Goal: Task Accomplishment & Management: Use online tool/utility

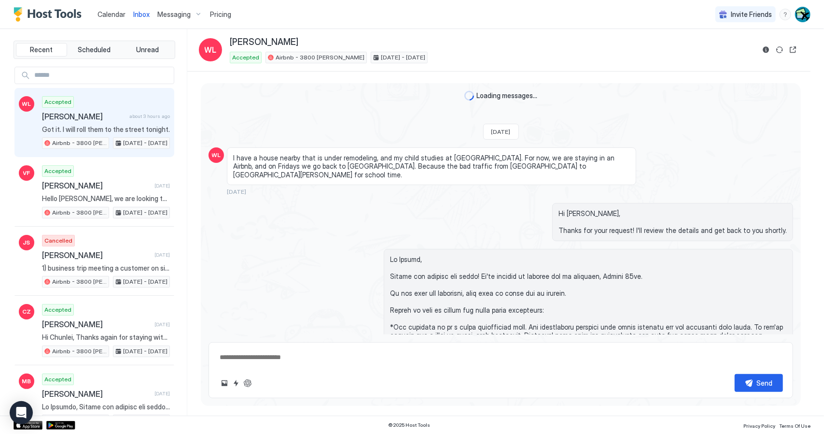
scroll to position [1249, 0]
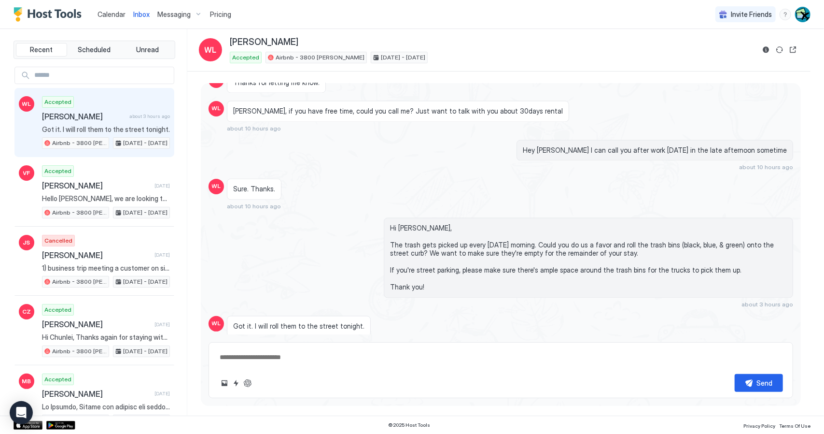
type textarea "*"
click at [108, 15] on span "Calendar" at bounding box center [112, 14] width 28 height 8
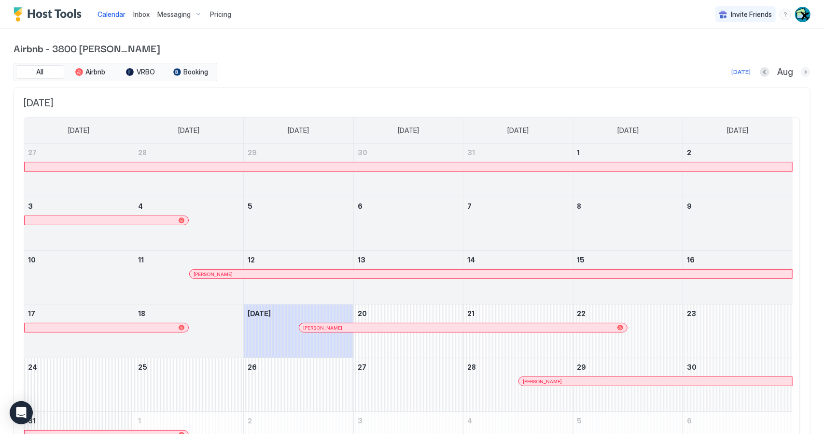
click at [801, 74] on button "Next month" at bounding box center [806, 72] width 10 height 10
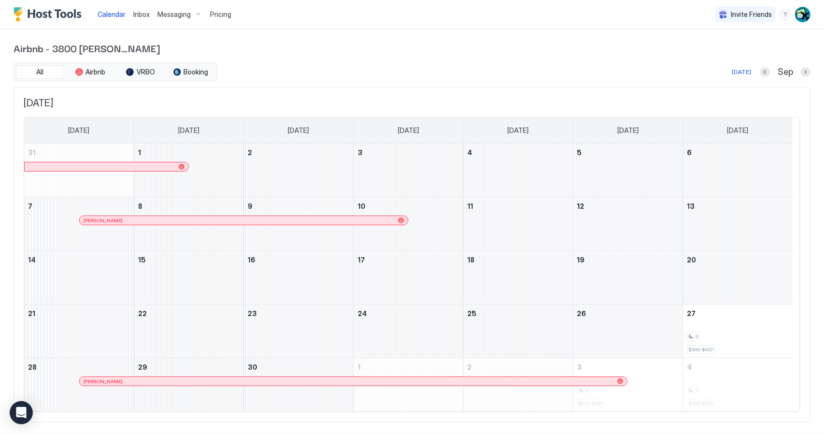
click at [395, 220] on div at bounding box center [395, 220] width 8 height 8
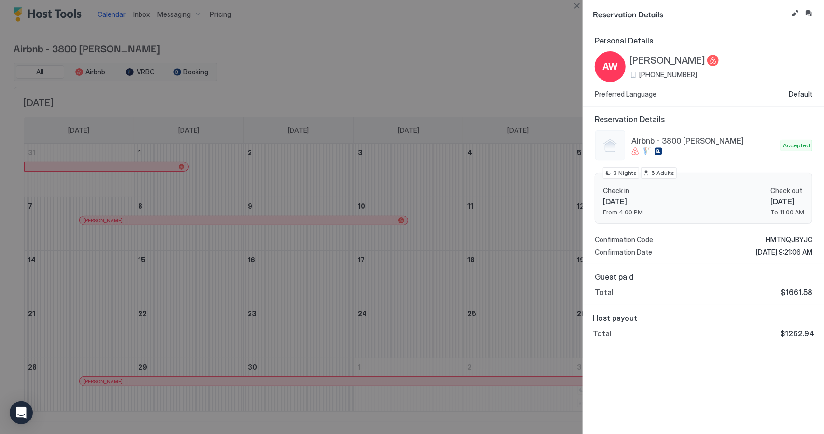
click at [550, 17] on div at bounding box center [412, 217] width 824 height 434
click at [542, 23] on div at bounding box center [412, 217] width 824 height 434
click at [527, 45] on div at bounding box center [412, 217] width 824 height 434
click at [532, 45] on div at bounding box center [412, 217] width 824 height 434
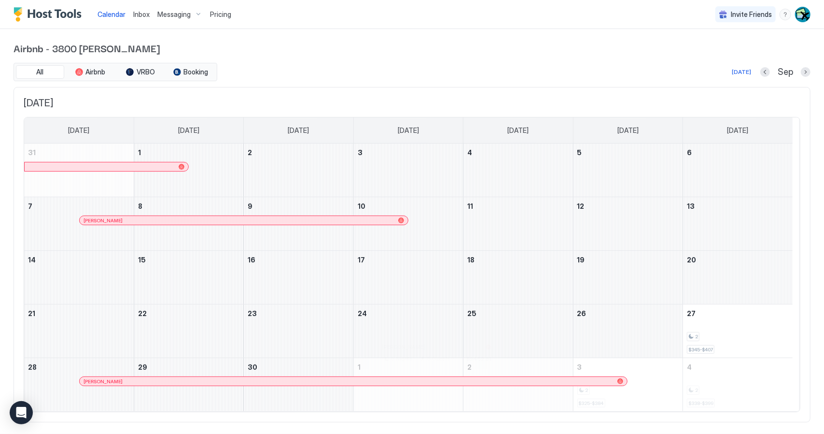
click at [432, 377] on div at bounding box center [433, 381] width 8 height 8
click at [801, 70] on button "Next month" at bounding box center [806, 72] width 10 height 10
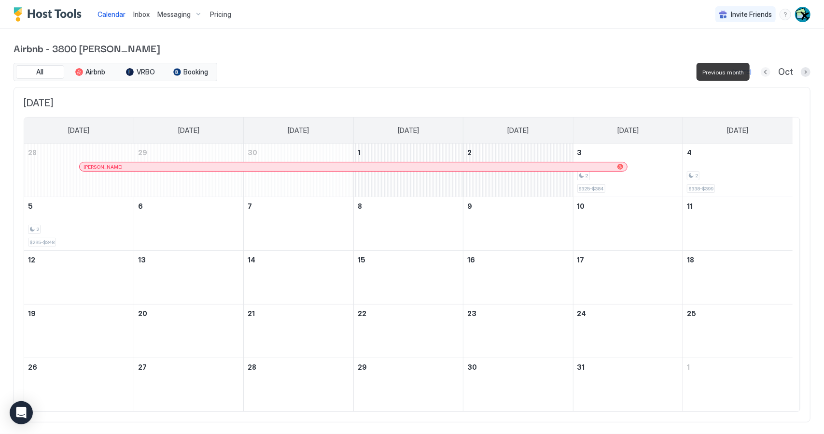
click at [761, 71] on button "Previous month" at bounding box center [766, 72] width 10 height 10
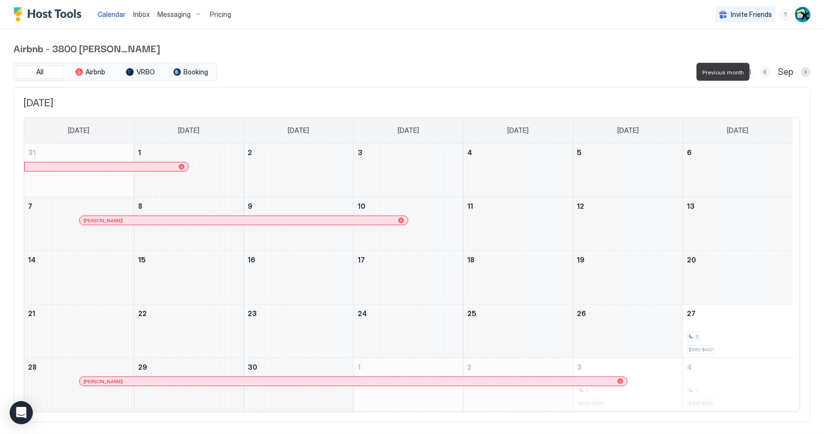
click at [761, 71] on button "Previous month" at bounding box center [766, 72] width 10 height 10
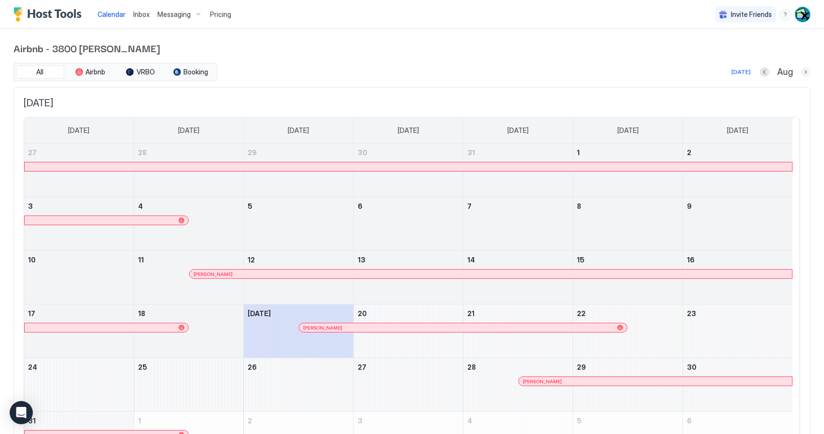
click at [801, 73] on button "Next month" at bounding box center [806, 72] width 10 height 10
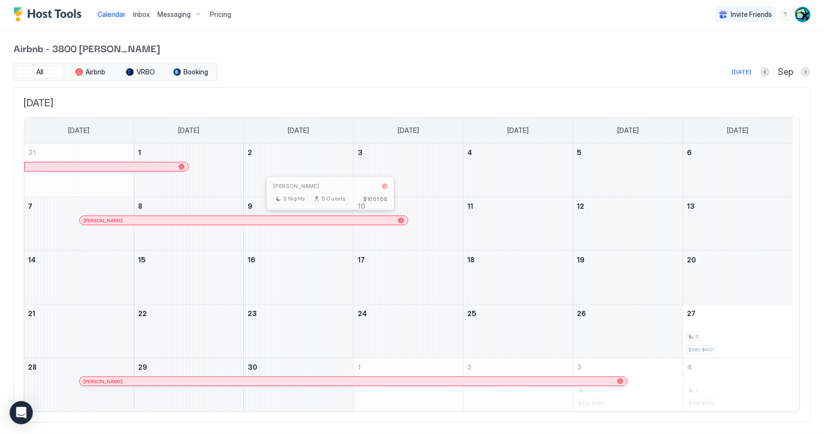
click at [327, 220] on div at bounding box center [327, 220] width 8 height 8
drag, startPoint x: 305, startPoint y: 369, endPoint x: 312, endPoint y: 381, distance: 14.3
click at [305, 369] on div "September 30, 2025" at bounding box center [298, 384] width 109 height 53
click at [312, 382] on div at bounding box center [313, 381] width 8 height 8
click at [527, 263] on div "September 18, 2025" at bounding box center [518, 277] width 109 height 53
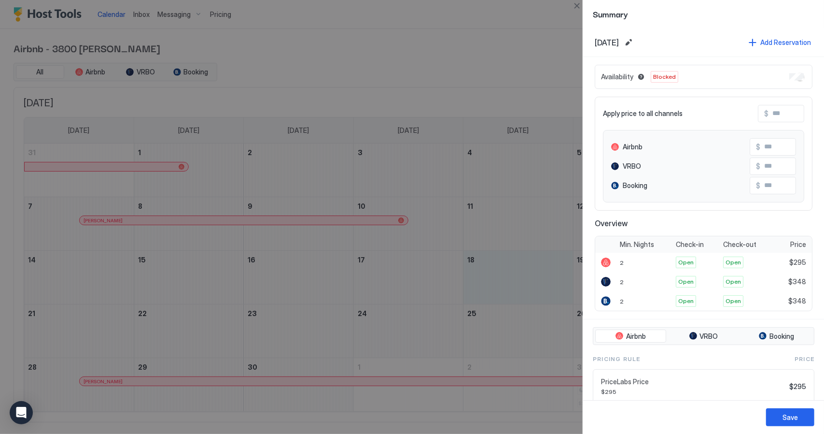
click at [506, 232] on div at bounding box center [412, 217] width 824 height 434
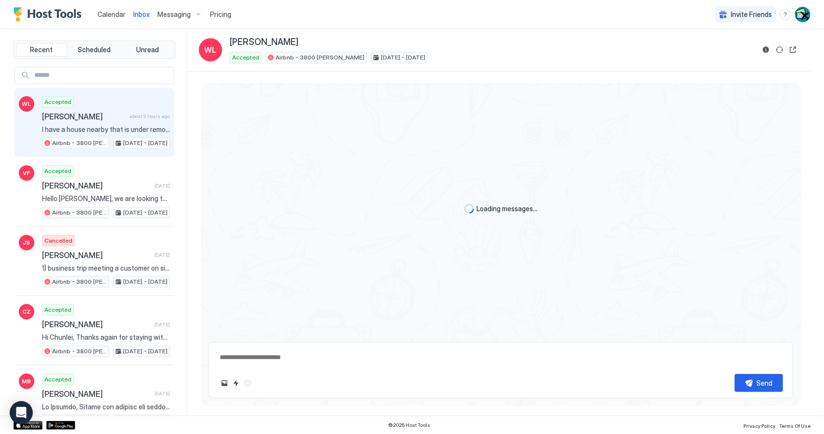
type textarea "*"
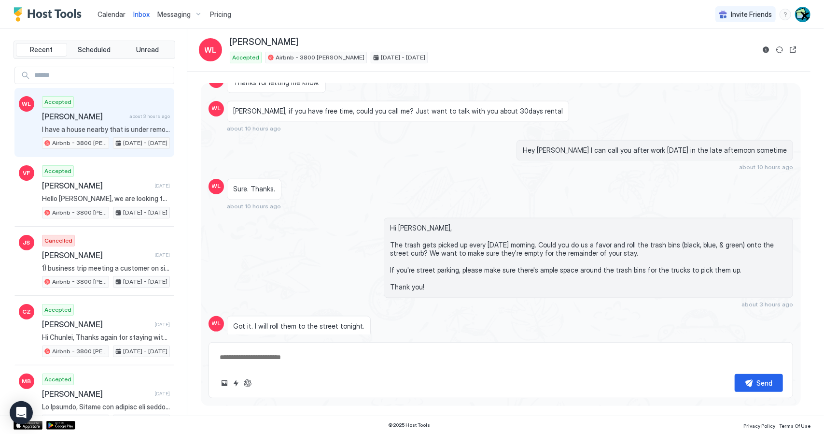
click at [108, 18] on span "Calendar" at bounding box center [112, 14] width 28 height 8
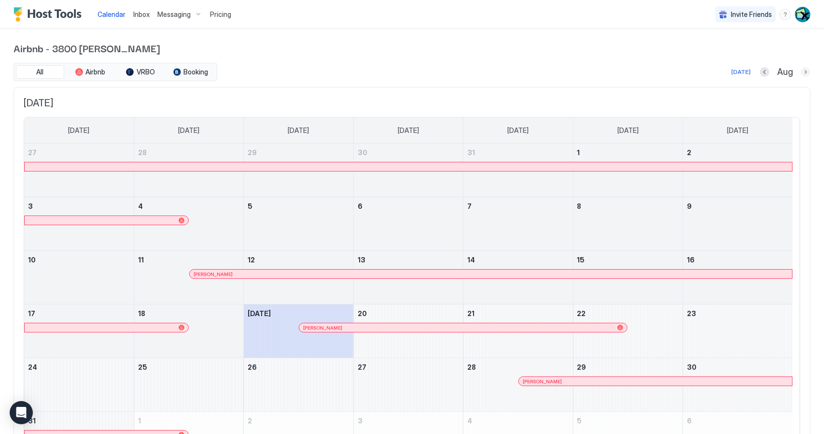
click at [801, 74] on button "Next month" at bounding box center [806, 72] width 10 height 10
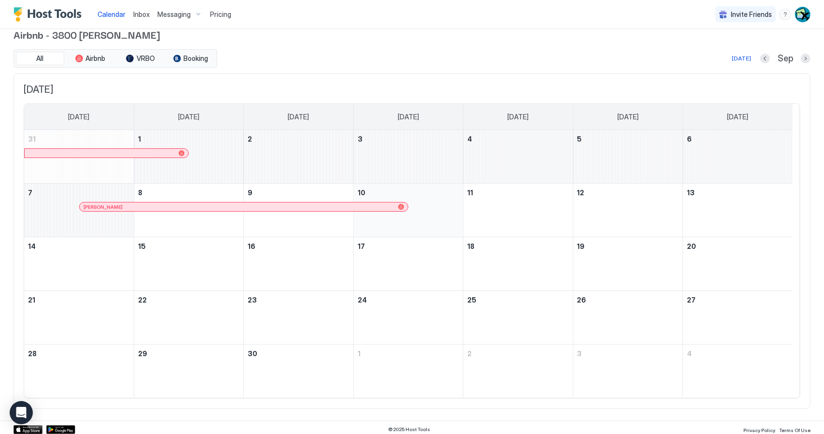
scroll to position [15, 0]
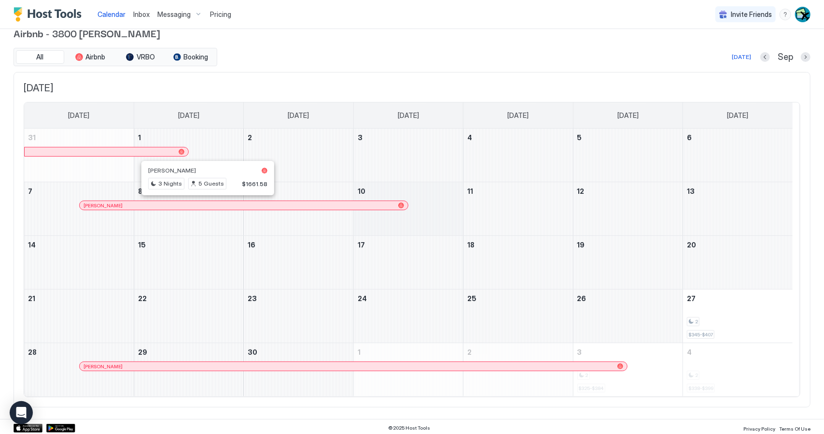
click at [208, 205] on div at bounding box center [209, 205] width 8 height 8
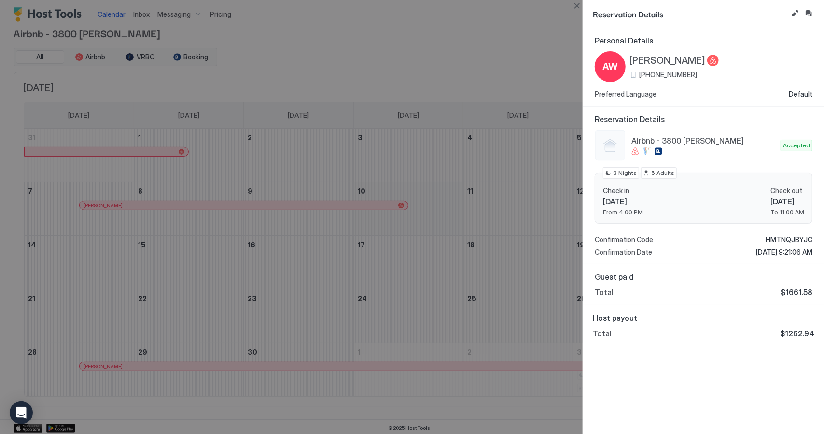
click at [229, 371] on div at bounding box center [412, 217] width 824 height 434
drag, startPoint x: 516, startPoint y: 289, endPoint x: 500, endPoint y: 347, distance: 60.4
click at [515, 291] on div at bounding box center [412, 217] width 824 height 434
click at [528, 367] on div at bounding box center [412, 217] width 824 height 434
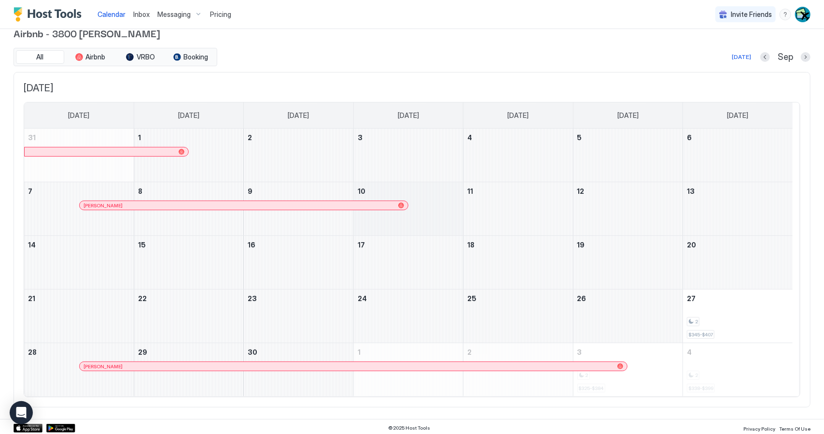
click at [534, 365] on div at bounding box center [534, 366] width 8 height 8
click at [491, 369] on div "[PERSON_NAME]" at bounding box center [354, 366] width 548 height 9
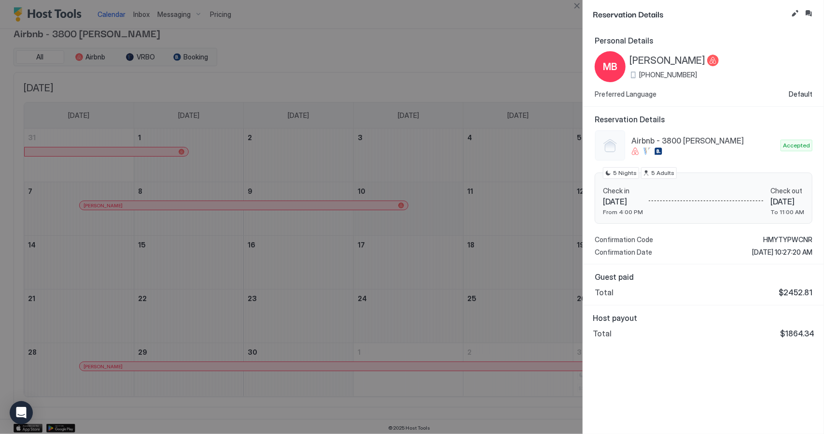
click at [460, 352] on div at bounding box center [412, 217] width 824 height 434
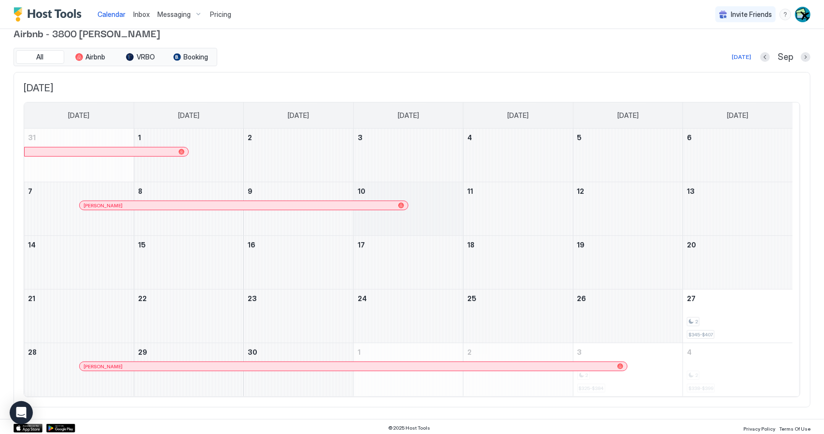
click at [456, 352] on div "October 1, 2025" at bounding box center [408, 369] width 109 height 53
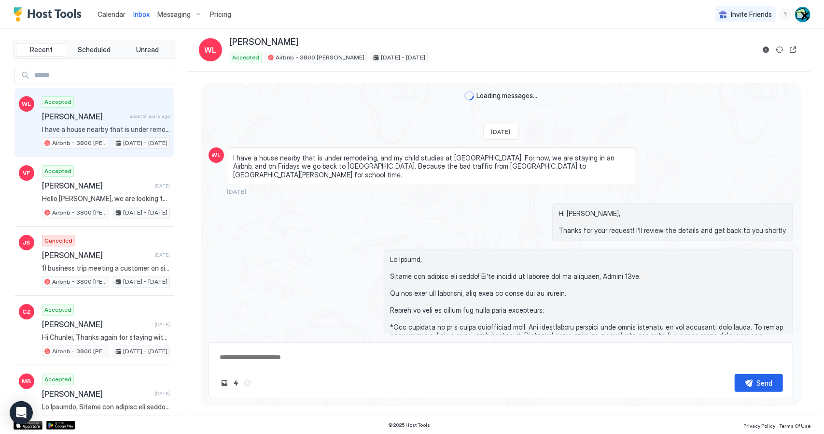
type textarea "*"
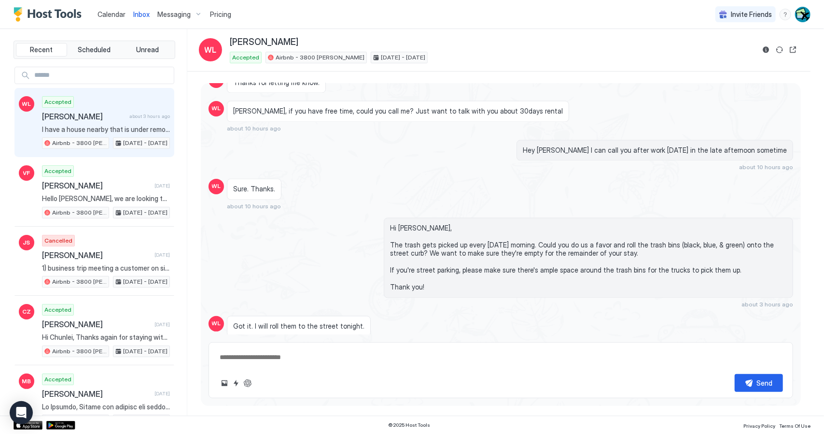
click at [97, 14] on div "Calendar" at bounding box center [112, 14] width 36 height 18
click at [114, 9] on link "Calendar" at bounding box center [112, 14] width 28 height 10
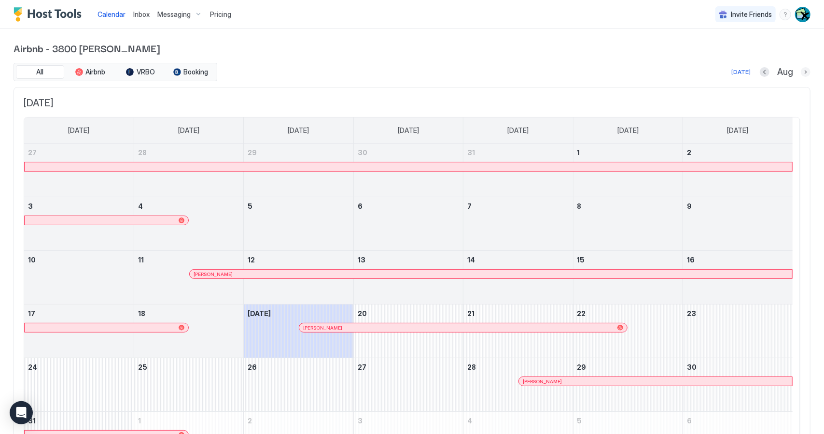
click at [801, 73] on button "Next month" at bounding box center [806, 72] width 10 height 10
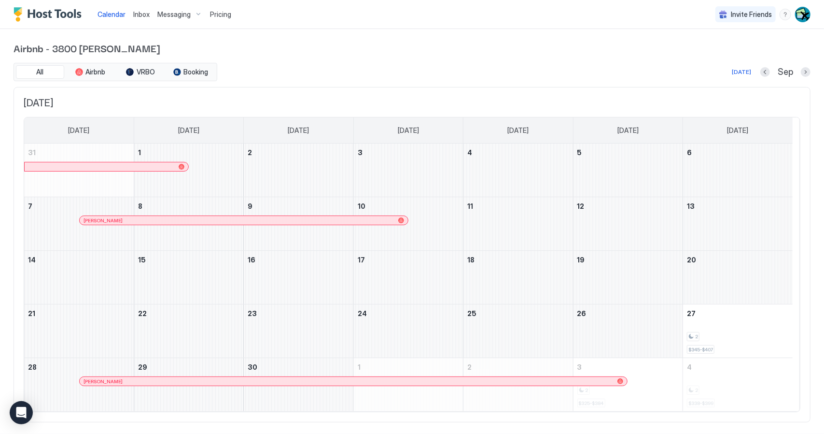
click at [359, 220] on div at bounding box center [360, 220] width 8 height 8
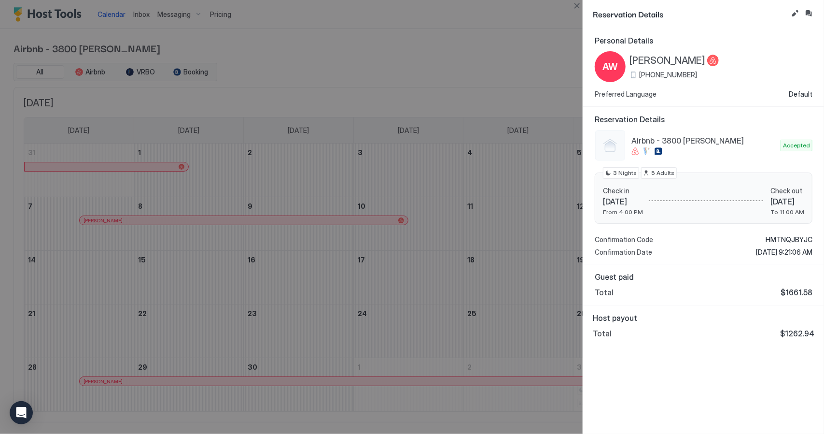
drag, startPoint x: 446, startPoint y: 404, endPoint x: 447, endPoint y: 399, distance: 5.4
click at [446, 402] on div at bounding box center [412, 217] width 824 height 434
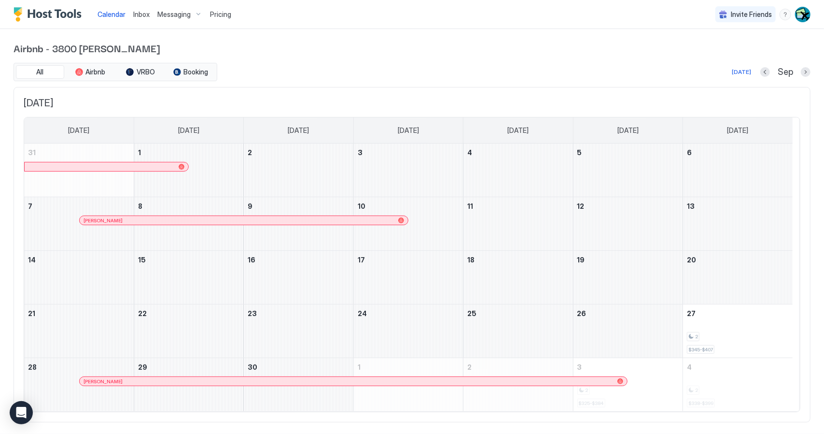
click at [477, 379] on div at bounding box center [478, 381] width 8 height 8
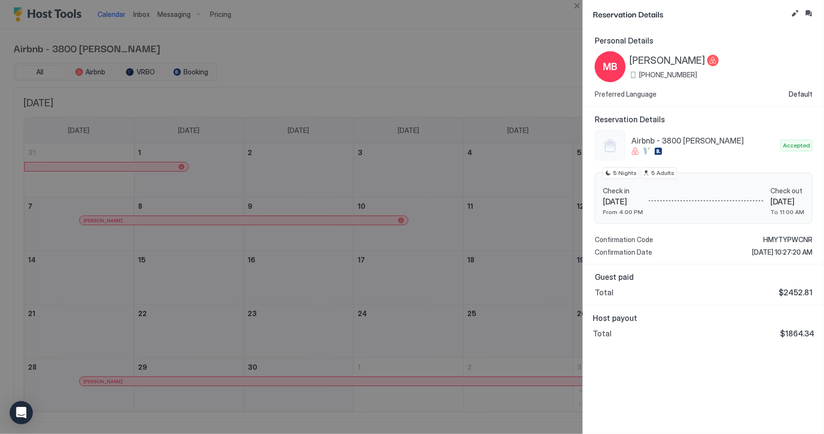
click at [805, 332] on span "$1864.34" at bounding box center [797, 333] width 34 height 10
click at [805, 334] on span "$1864.34" at bounding box center [797, 333] width 34 height 10
copy span "1864.34"
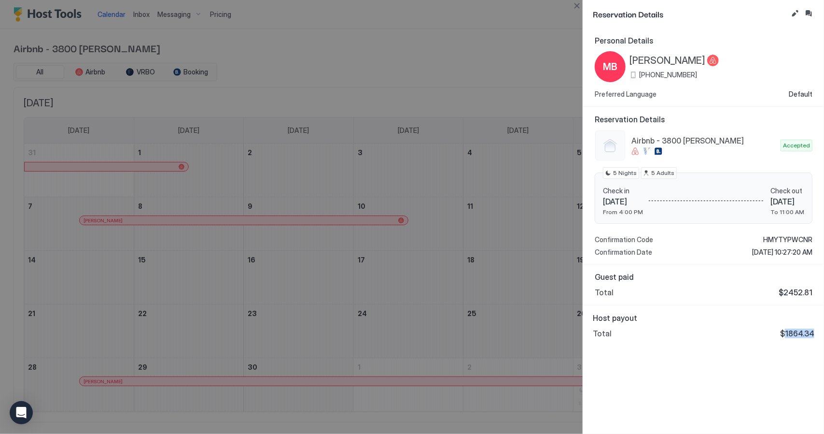
click at [365, 287] on div at bounding box center [412, 217] width 824 height 434
click at [336, 227] on div at bounding box center [412, 217] width 824 height 434
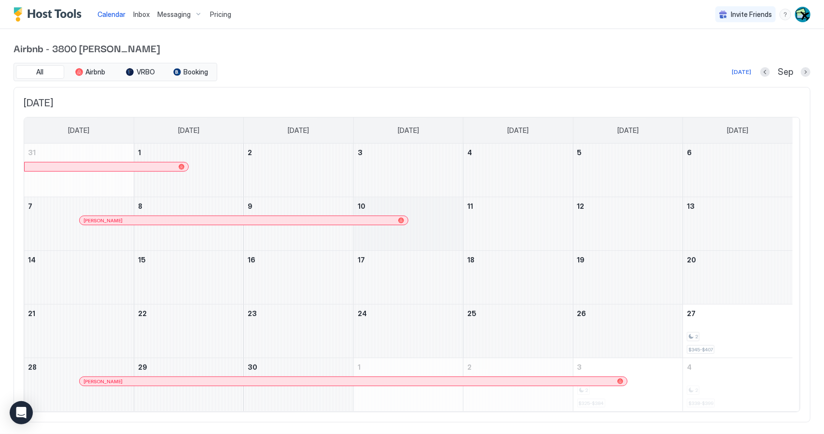
click at [359, 210] on div "September 10, 2025" at bounding box center [408, 223] width 109 height 53
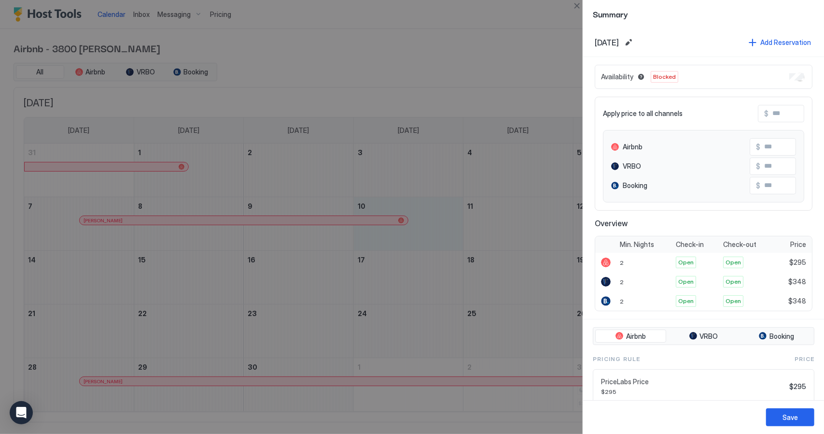
click at [353, 219] on div at bounding box center [412, 217] width 824 height 434
click at [378, 222] on div at bounding box center [412, 217] width 824 height 434
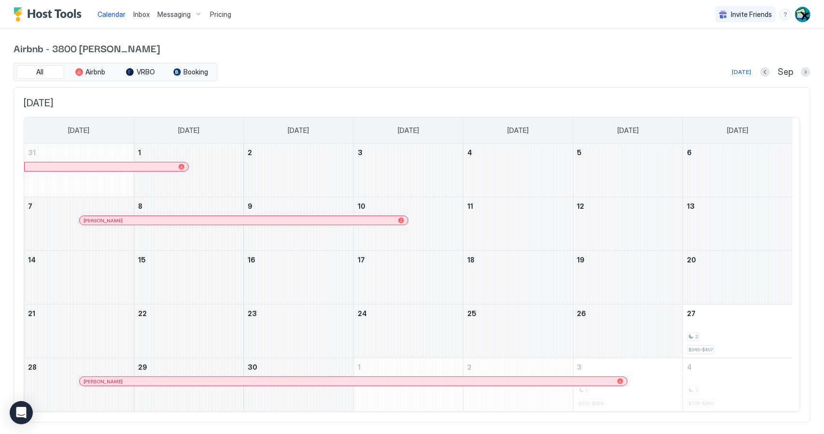
click at [381, 223] on div "[PERSON_NAME]" at bounding box center [244, 220] width 328 height 9
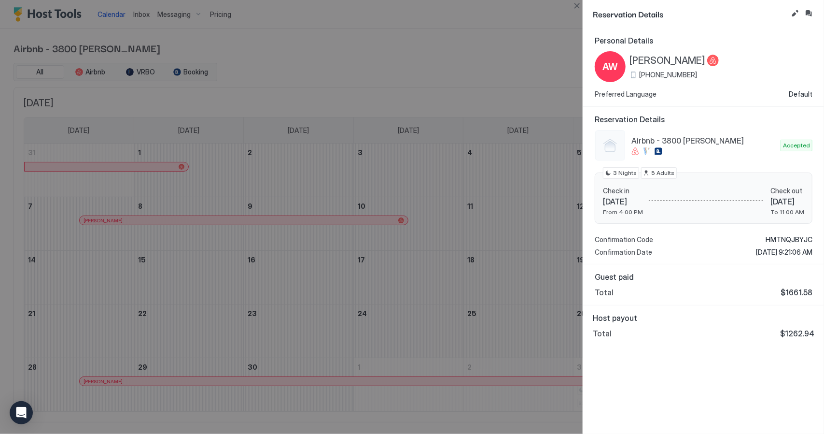
click at [801, 335] on span "$1262.94" at bounding box center [797, 333] width 34 height 10
copy span "1262.94"
click at [494, 54] on div at bounding box center [412, 217] width 824 height 434
drag, startPoint x: 396, startPoint y: 401, endPoint x: 579, endPoint y: 133, distance: 325.0
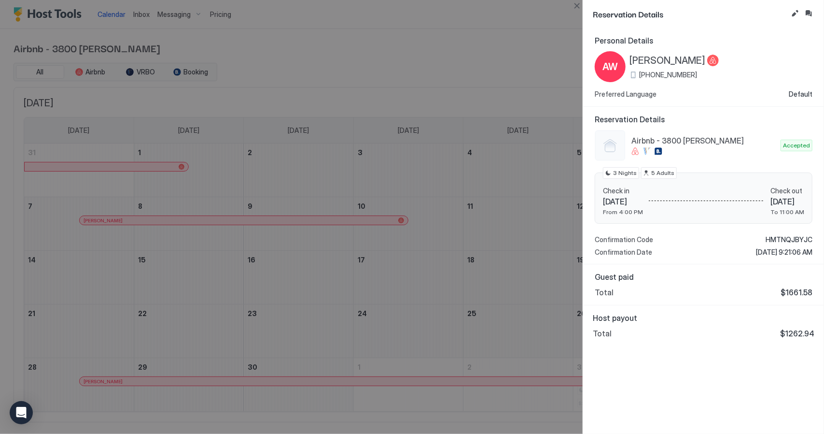
click at [397, 399] on div at bounding box center [412, 217] width 824 height 434
